Goal: Information Seeking & Learning: Check status

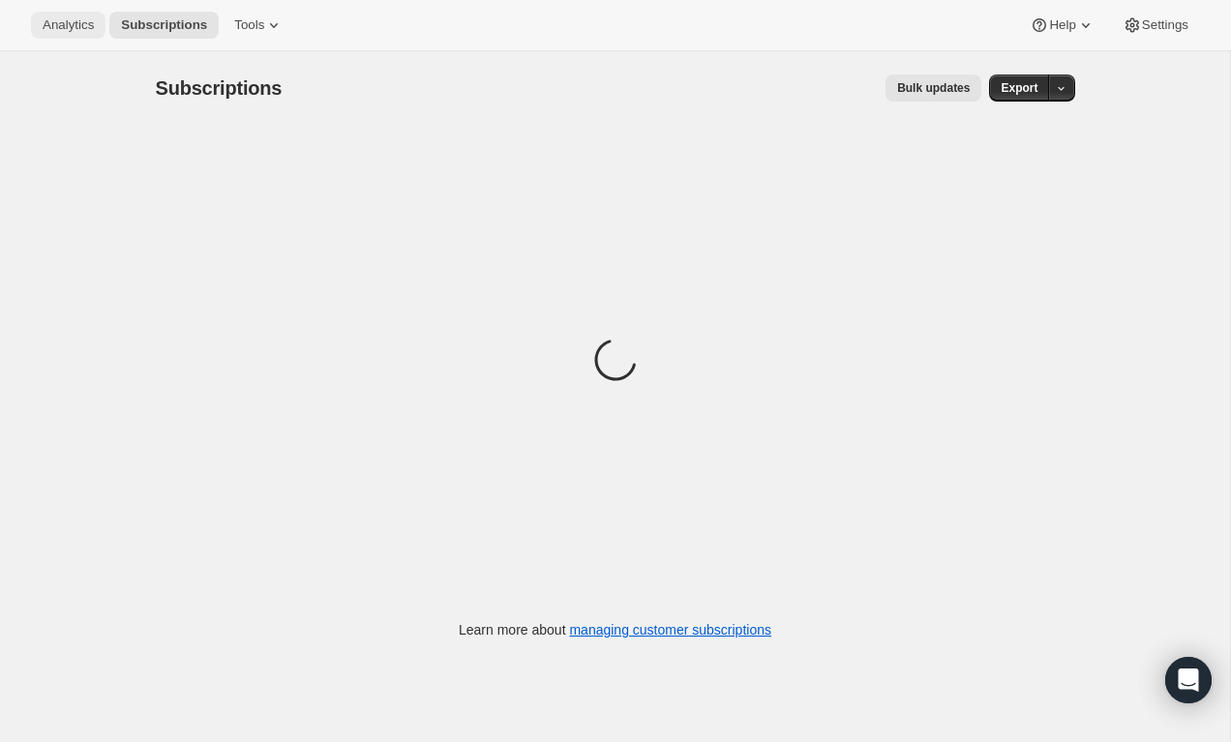
click at [87, 22] on span "Analytics" at bounding box center [68, 24] width 51 height 15
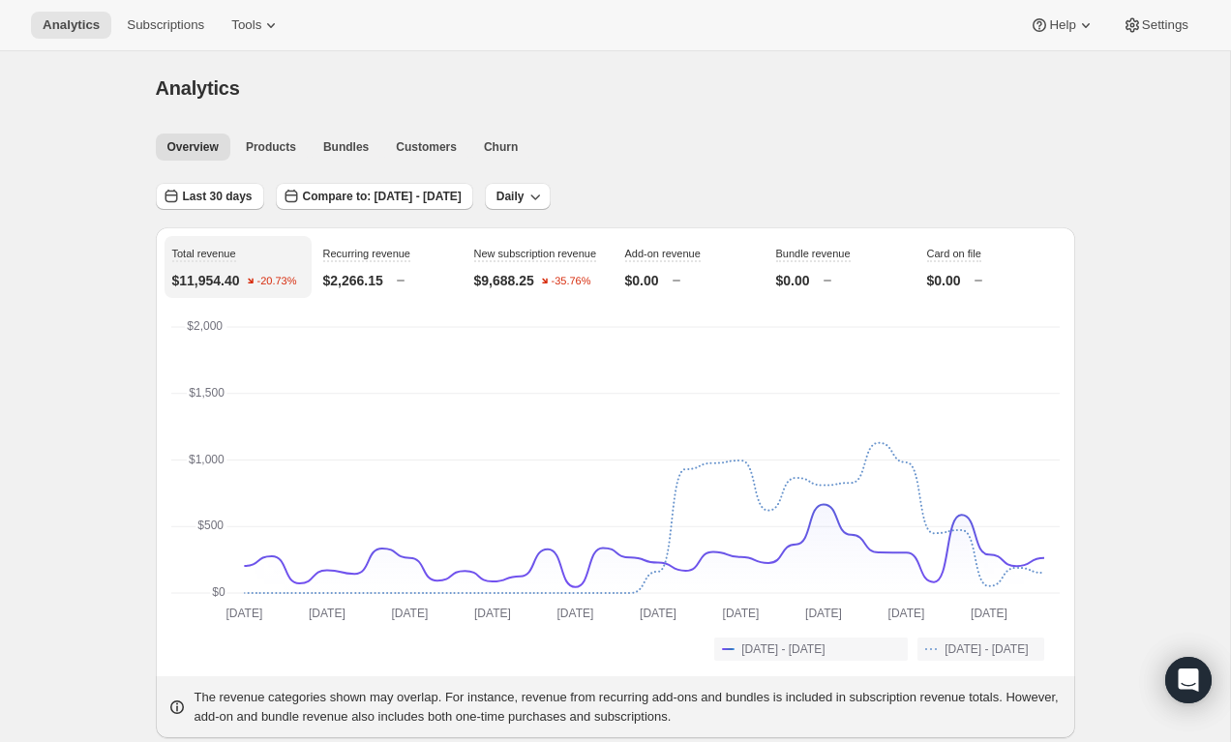
scroll to position [1, 0]
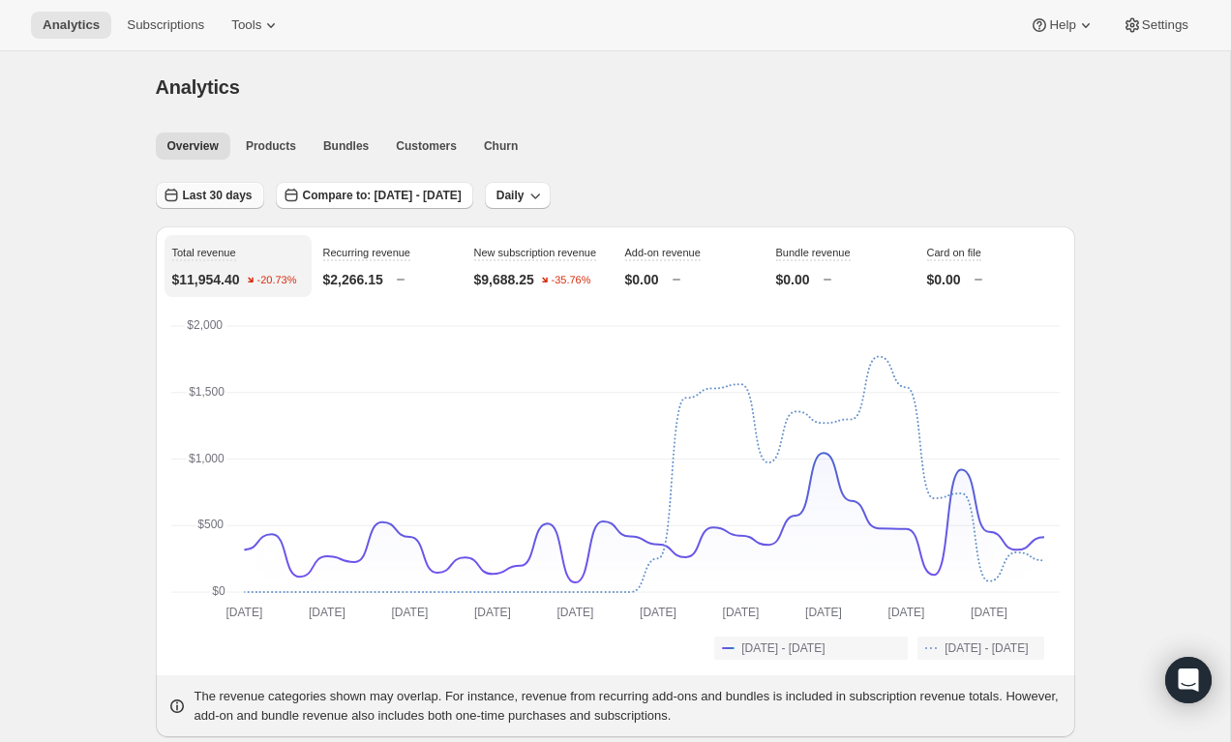
click at [229, 197] on span "Last 30 days" at bounding box center [218, 195] width 70 height 15
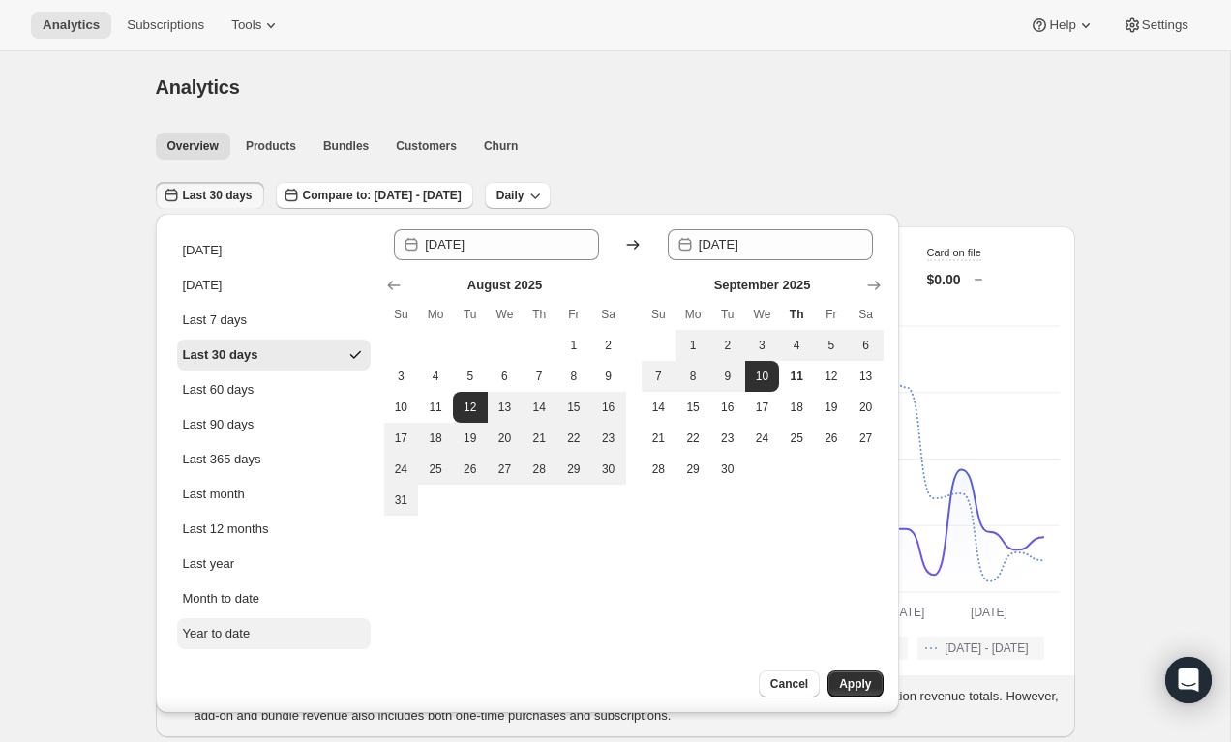
click at [237, 631] on div "Year to date" at bounding box center [217, 633] width 68 height 19
type input "2025-01-01"
type input "2025-09-11"
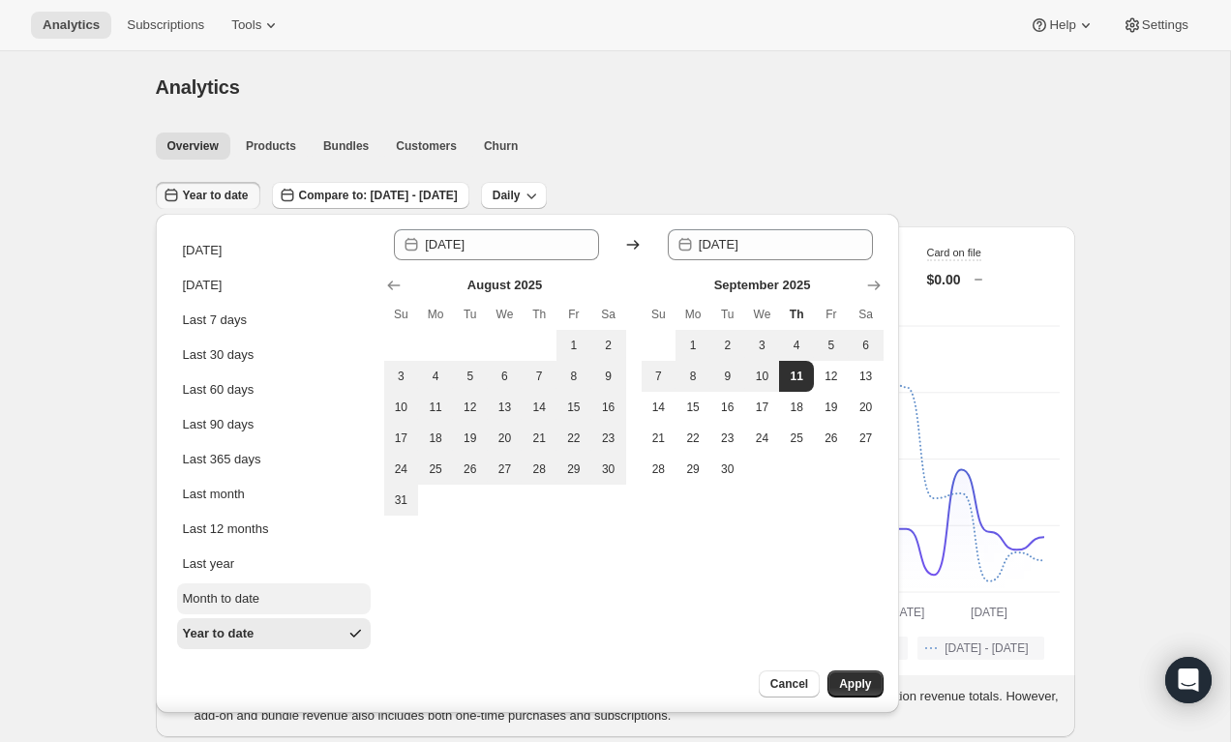
click at [240, 605] on div "Month to date" at bounding box center [221, 599] width 77 height 19
type input "2025-09-01"
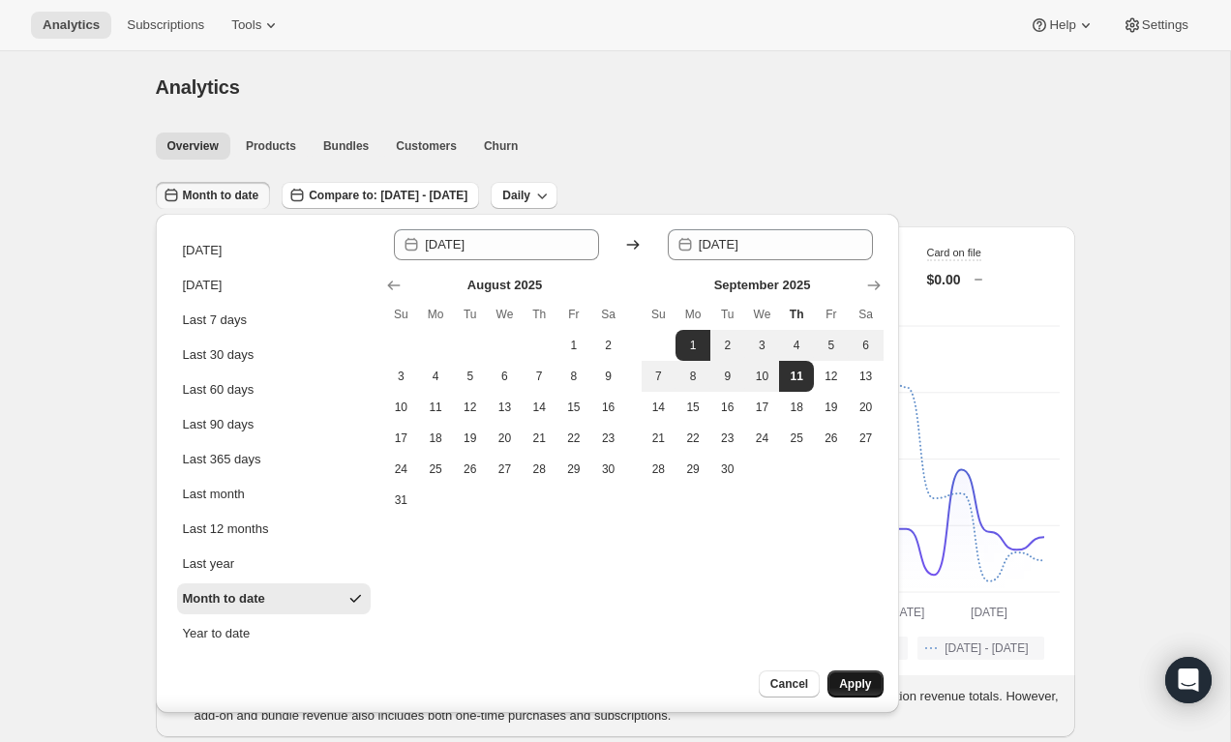
click at [867, 691] on span "Apply" at bounding box center [855, 684] width 32 height 15
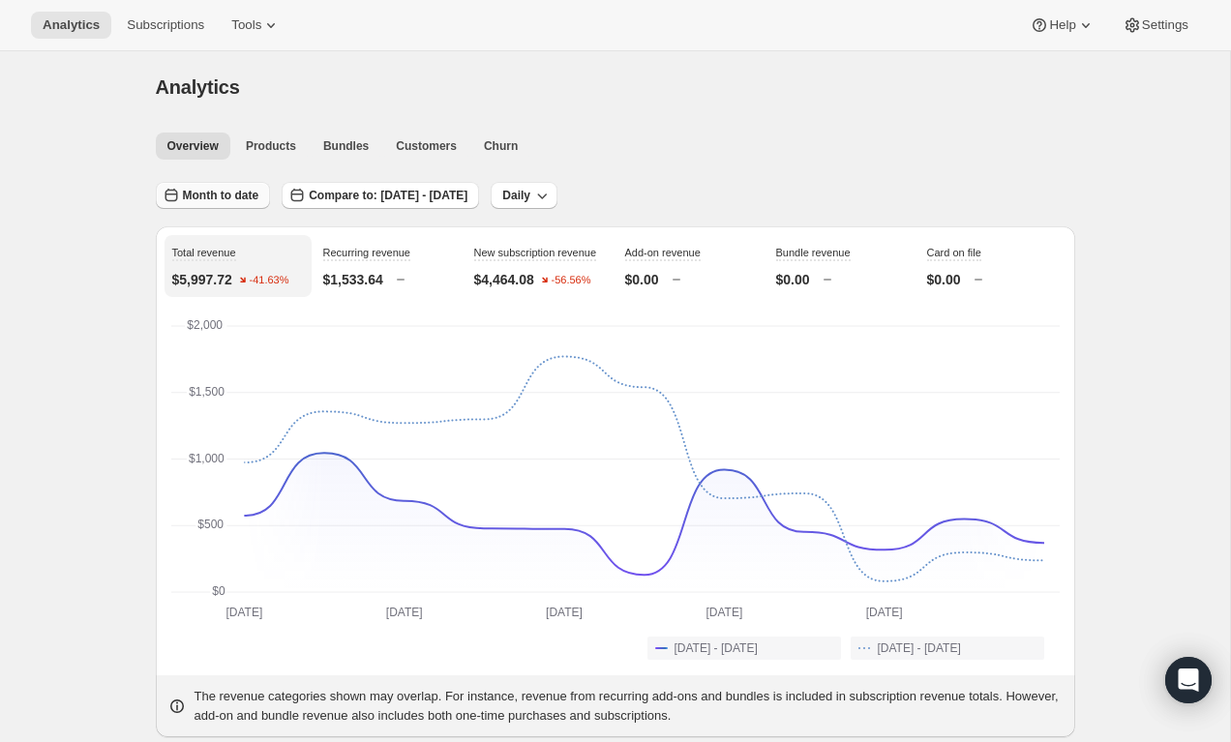
click at [209, 185] on button "Month to date" at bounding box center [213, 195] width 115 height 27
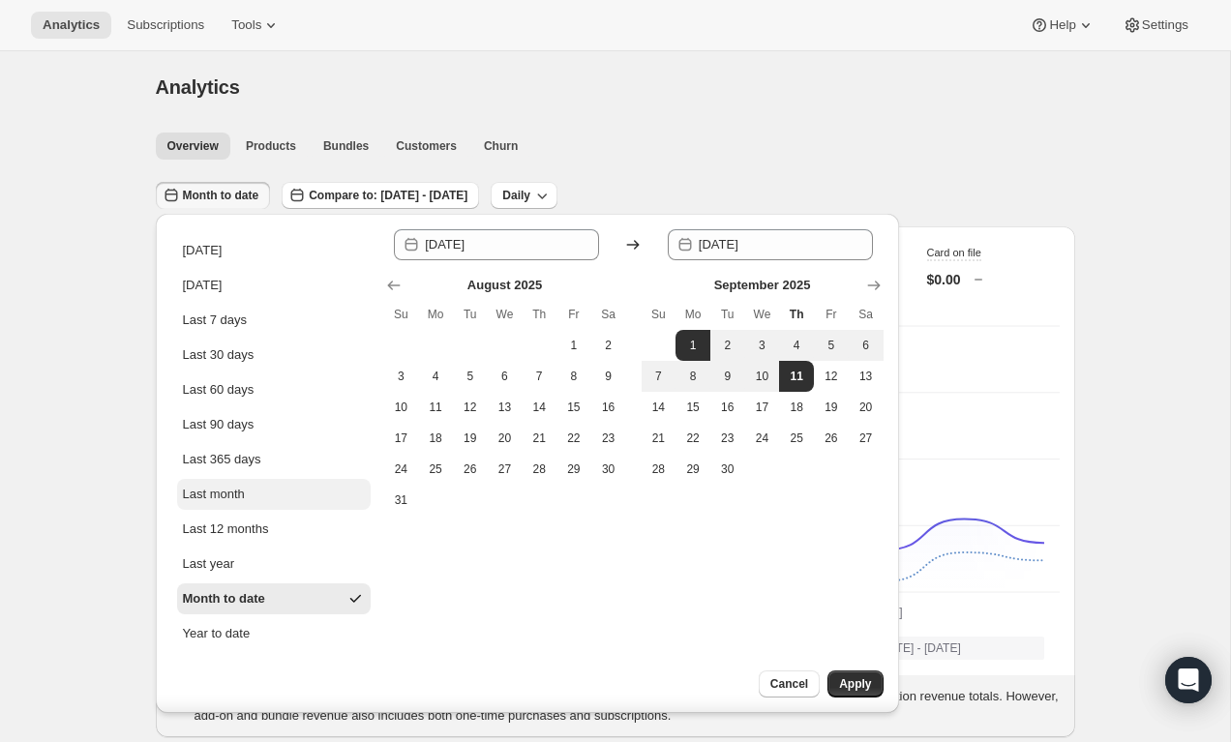
click at [226, 493] on div "Last month" at bounding box center [214, 494] width 62 height 19
type input "2025-08-01"
type input "2025-08-30"
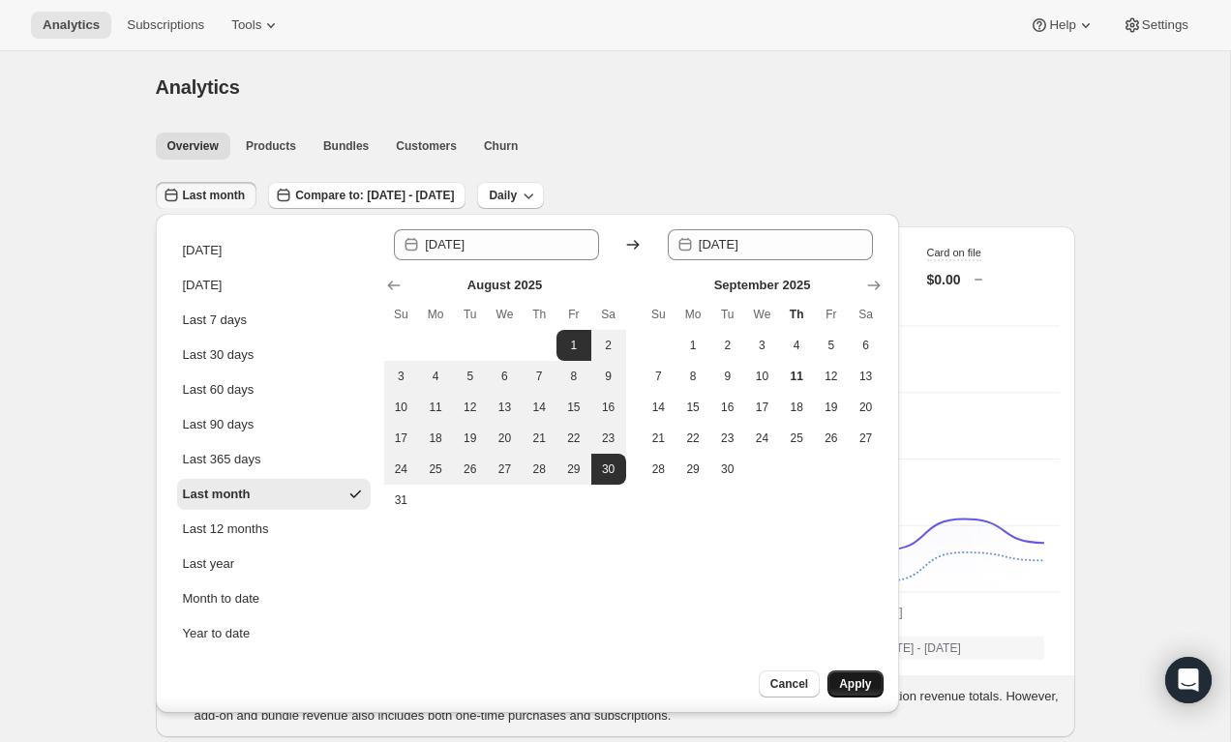
click at [865, 685] on span "Apply" at bounding box center [855, 684] width 32 height 15
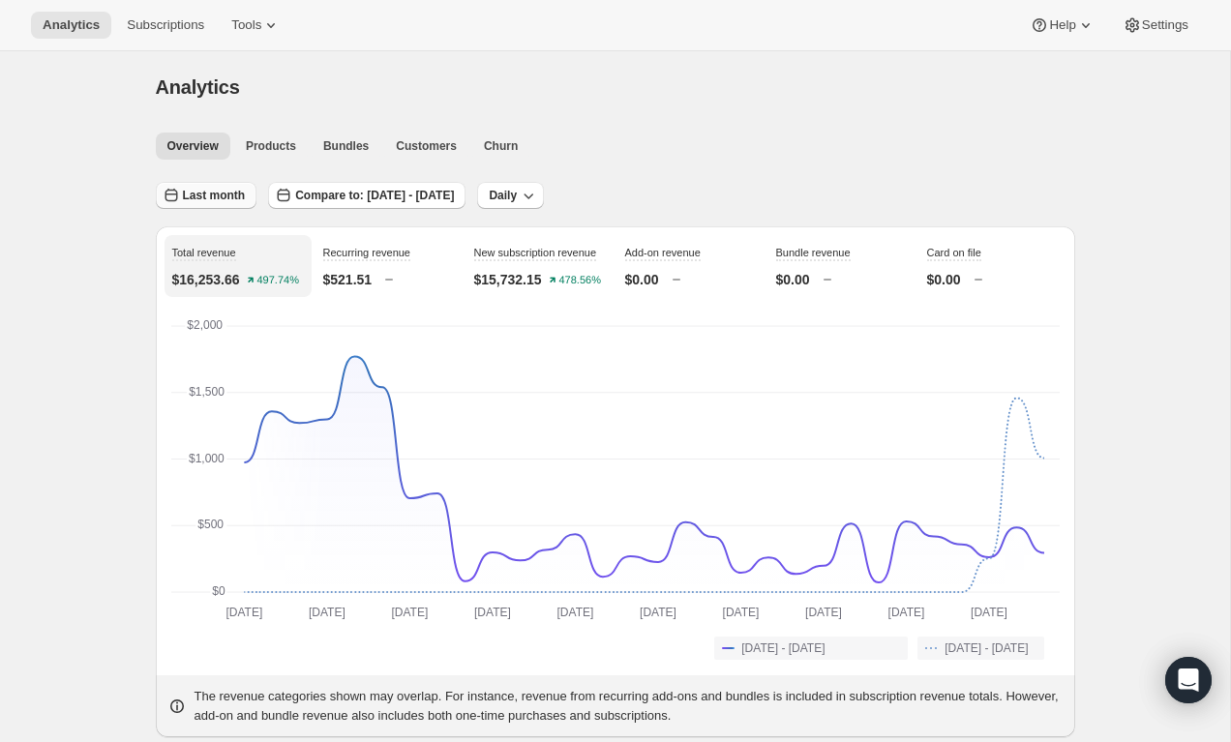
click at [198, 192] on span "Last month" at bounding box center [214, 195] width 63 height 15
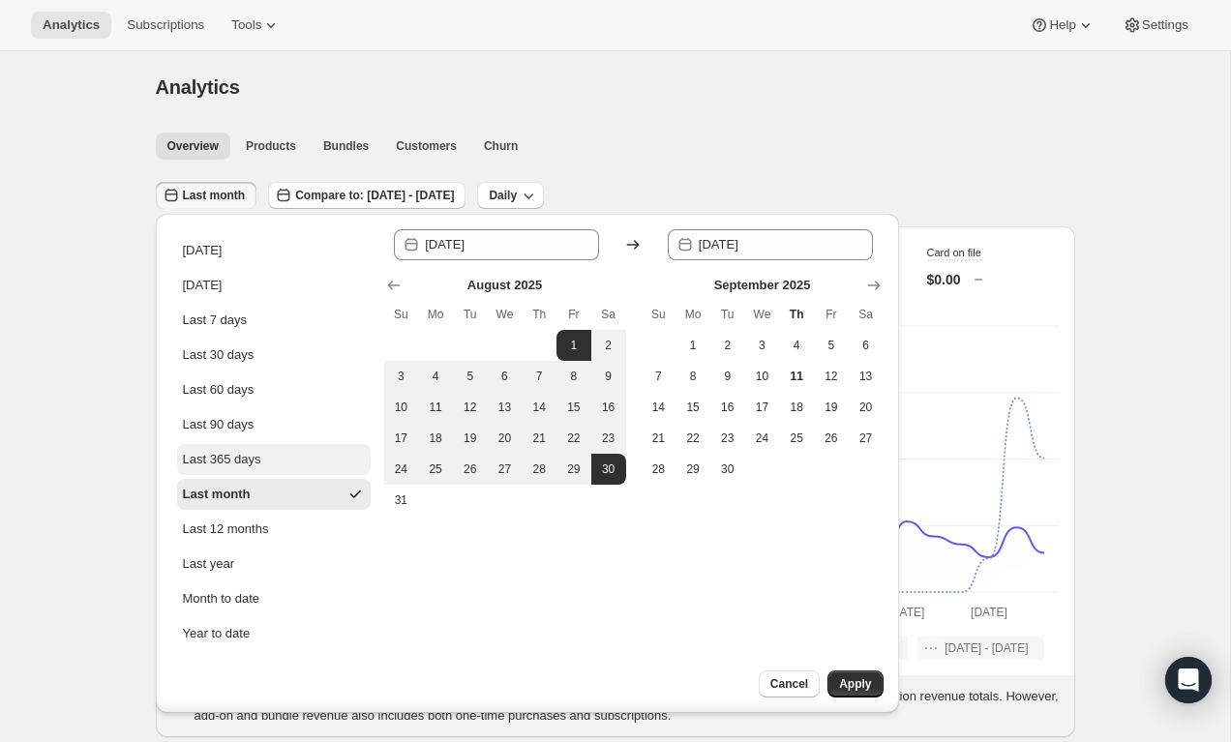
click at [231, 461] on div "Last 365 days" at bounding box center [222, 459] width 78 height 19
type input "2024-09-11"
type input "[DATE]"
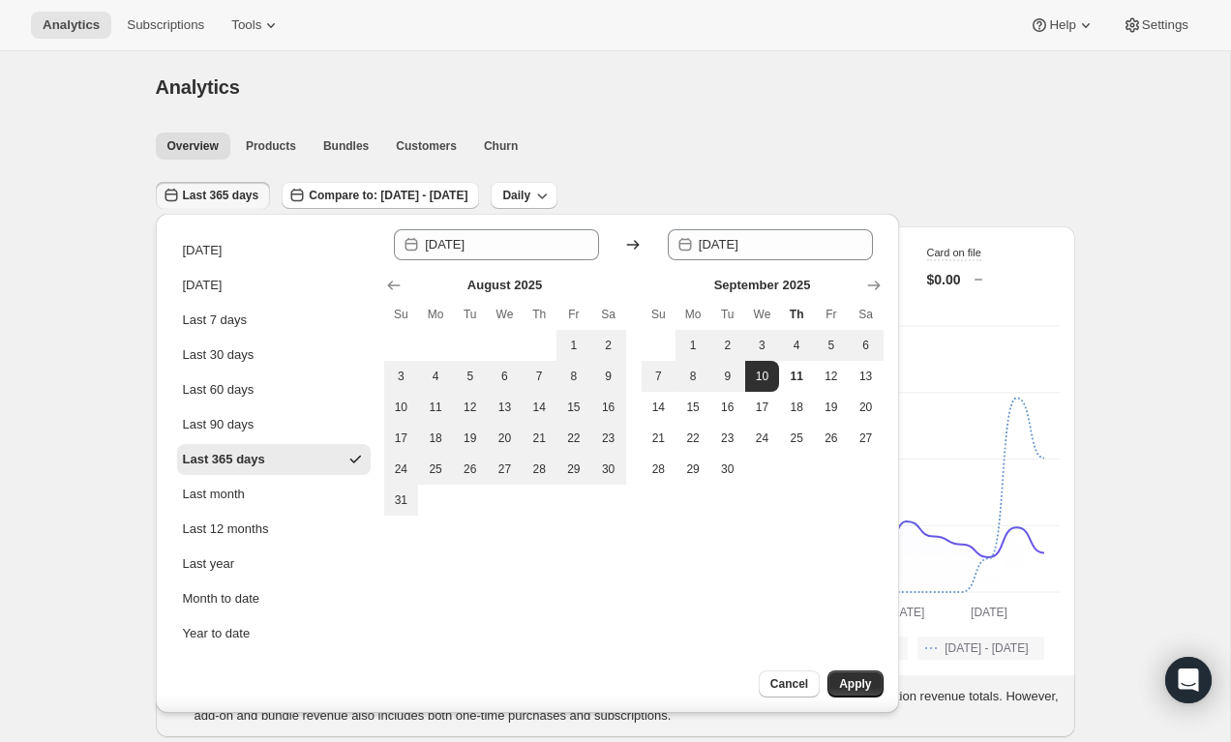
click at [851, 670] on div "Since 2024-09-11 Until 2025-09-10 August 2025 Su Mo Tu We Th Fr Sa 1 2 3 4 5 6 …" at bounding box center [634, 463] width 500 height 469
click at [851, 682] on span "Apply" at bounding box center [855, 684] width 32 height 15
